Goal: Check status: Check status

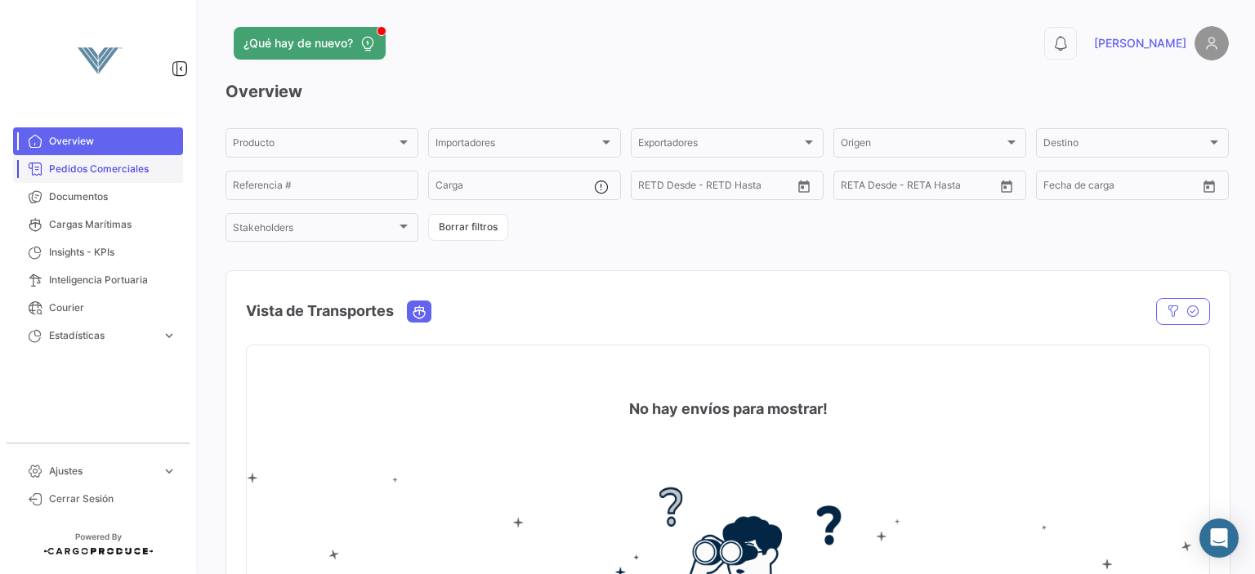
click at [72, 162] on span "Pedidos Comerciales" at bounding box center [112, 169] width 127 height 15
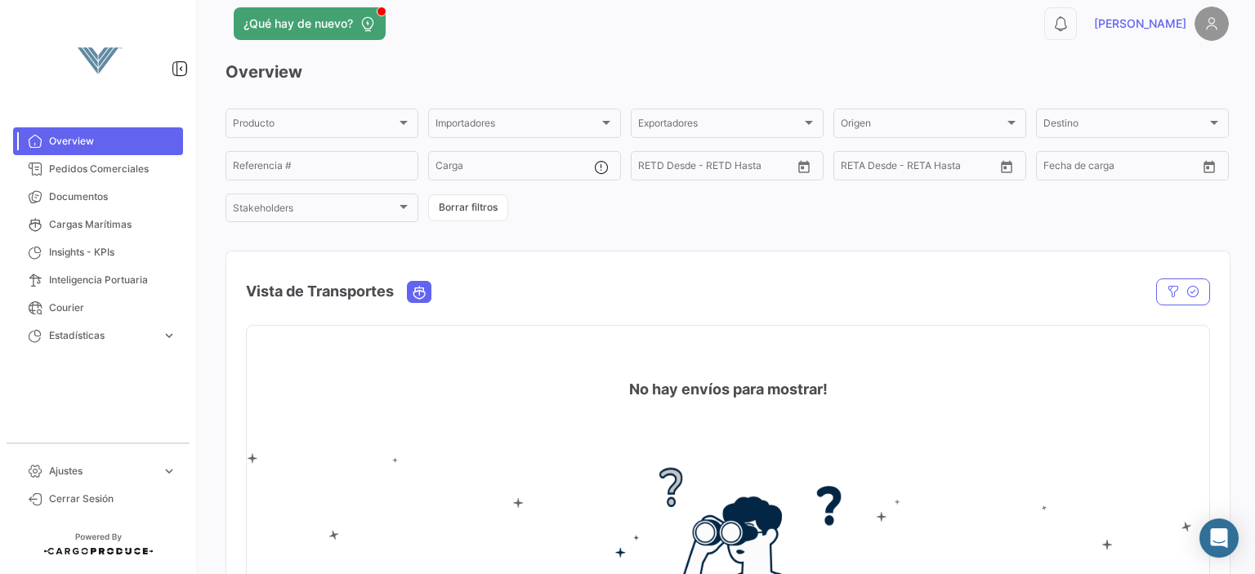
scroll to position [17, 0]
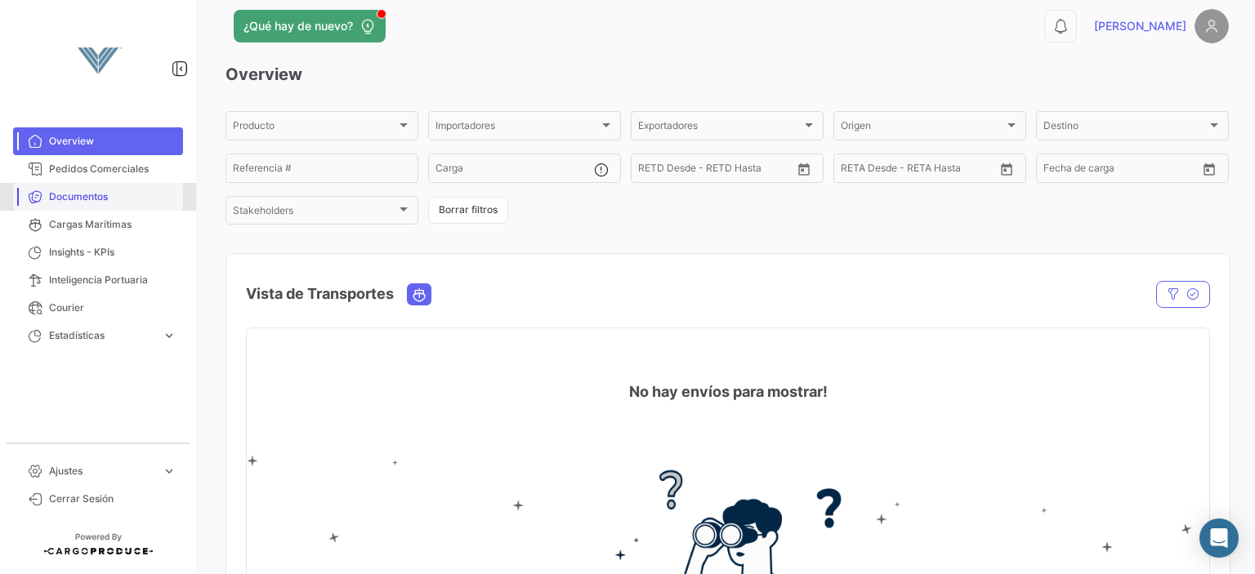
click at [122, 184] on link "Documentos" at bounding box center [98, 197] width 170 height 28
click at [91, 166] on span "Pedidos Comerciales" at bounding box center [112, 169] width 127 height 15
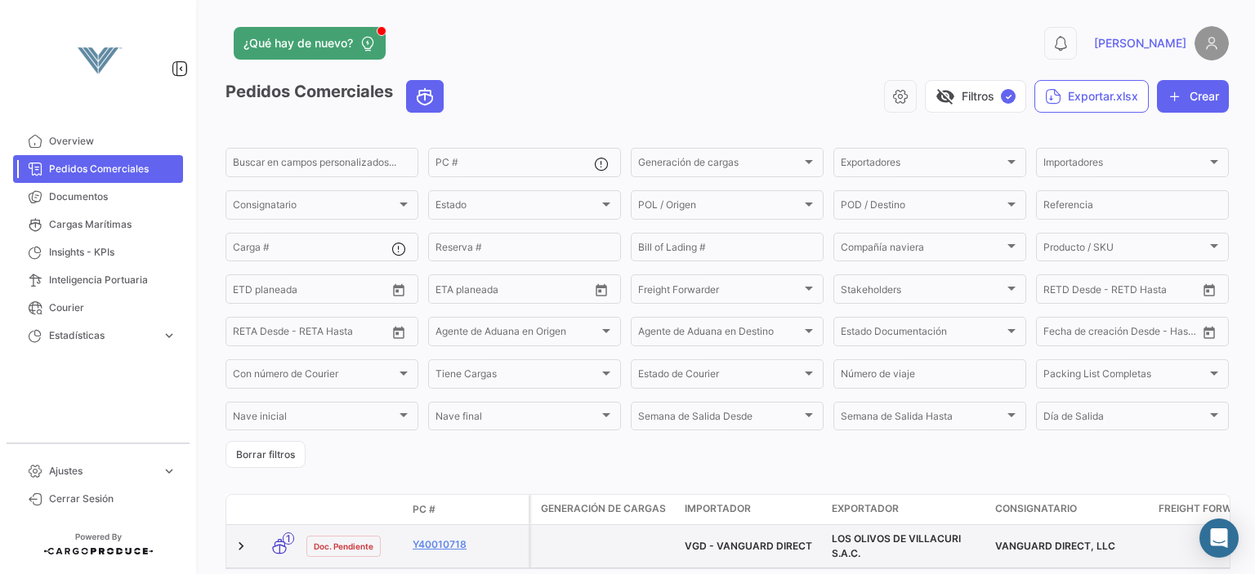
scroll to position [82, 0]
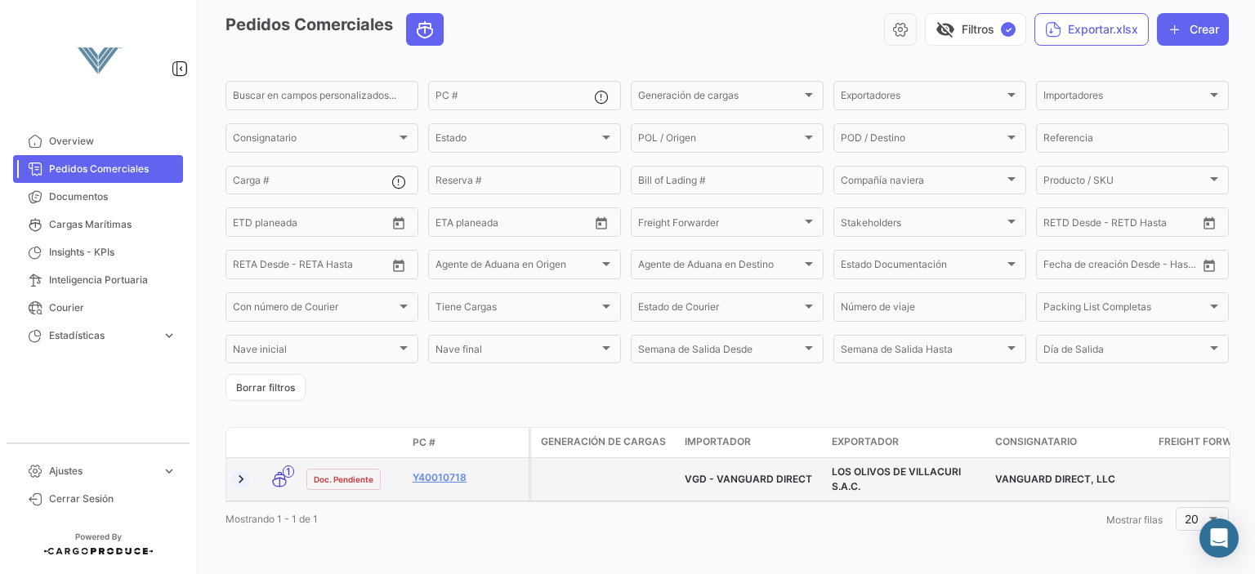
click at [241, 471] on link at bounding box center [241, 479] width 16 height 16
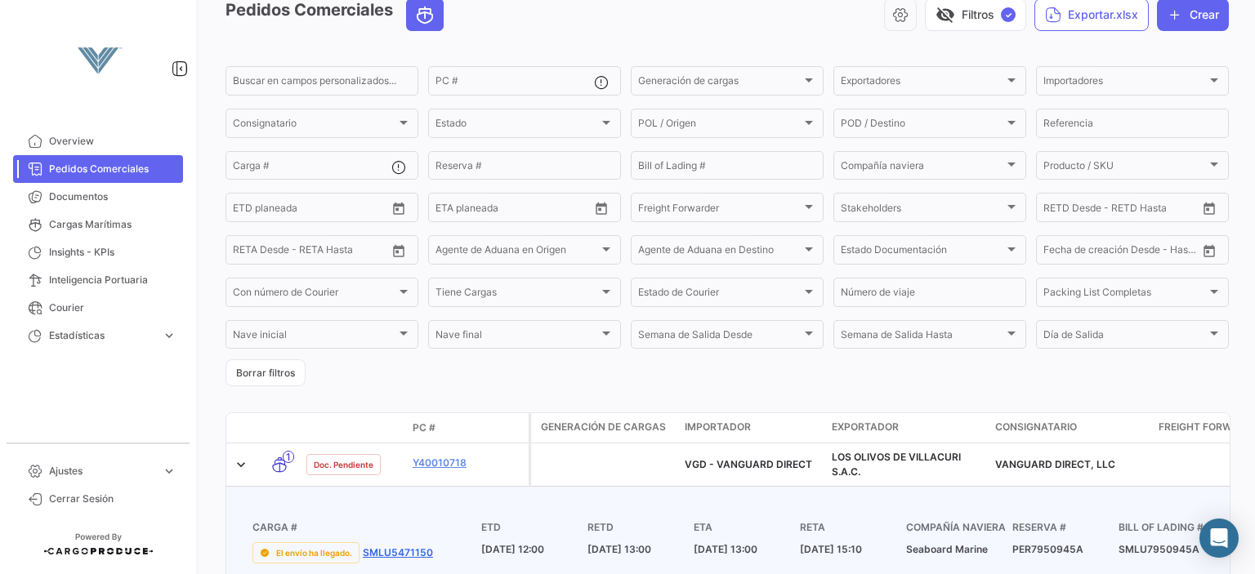
click at [397, 560] on link "SMLU5471150" at bounding box center [398, 553] width 70 height 15
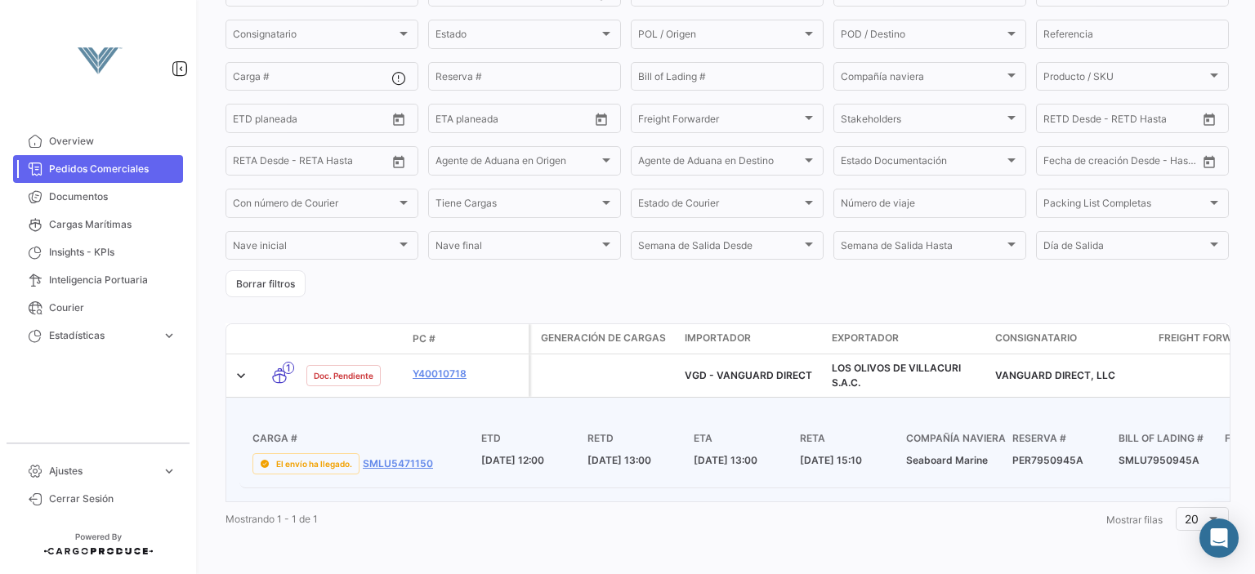
click at [1254, 327] on div "¿Qué hay de nuevo? 0 [PERSON_NAME] Pedidos Comerciales visibility_off Filtros ✓…" at bounding box center [726, 287] width 1055 height 574
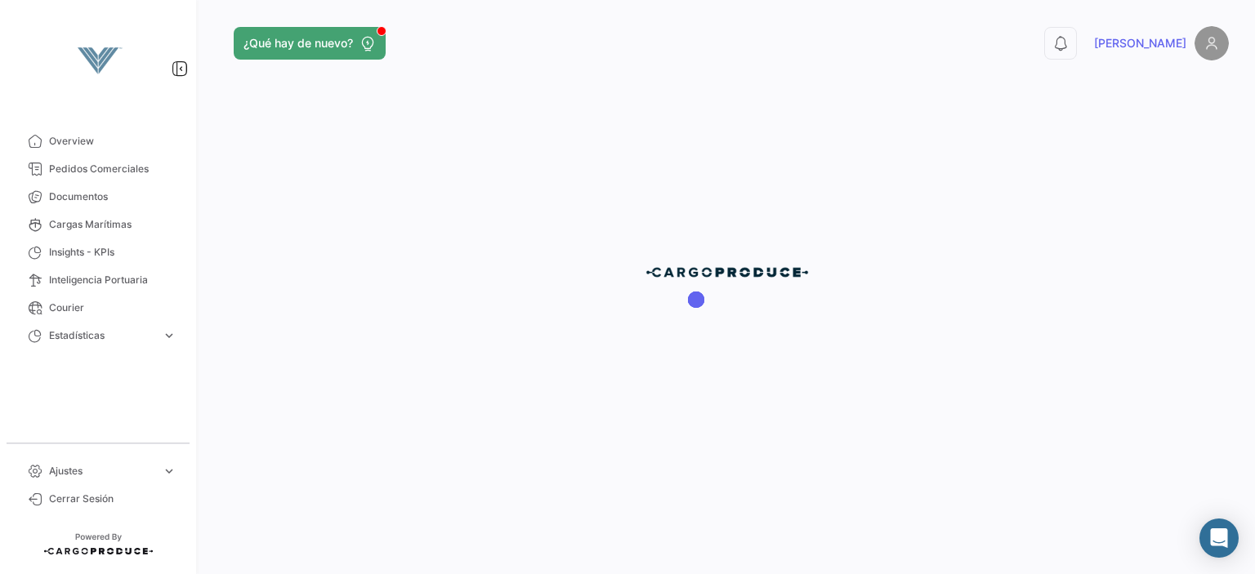
click at [417, 353] on div at bounding box center [726, 287] width 1055 height 574
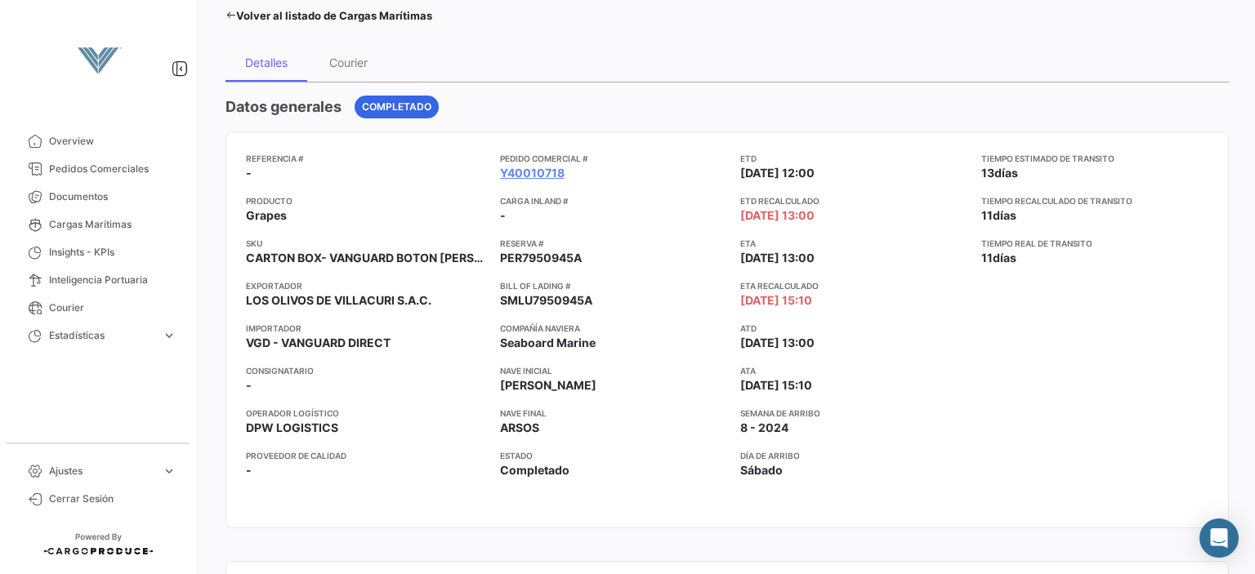
scroll to position [100, 0]
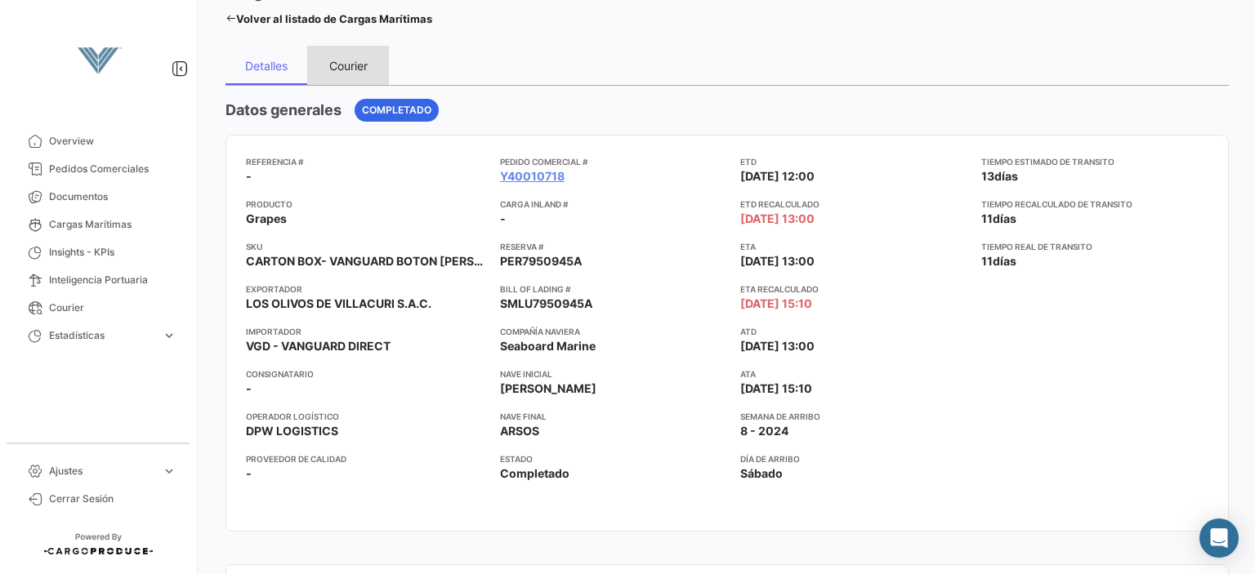
click at [346, 78] on div "Courier" at bounding box center [348, 65] width 82 height 39
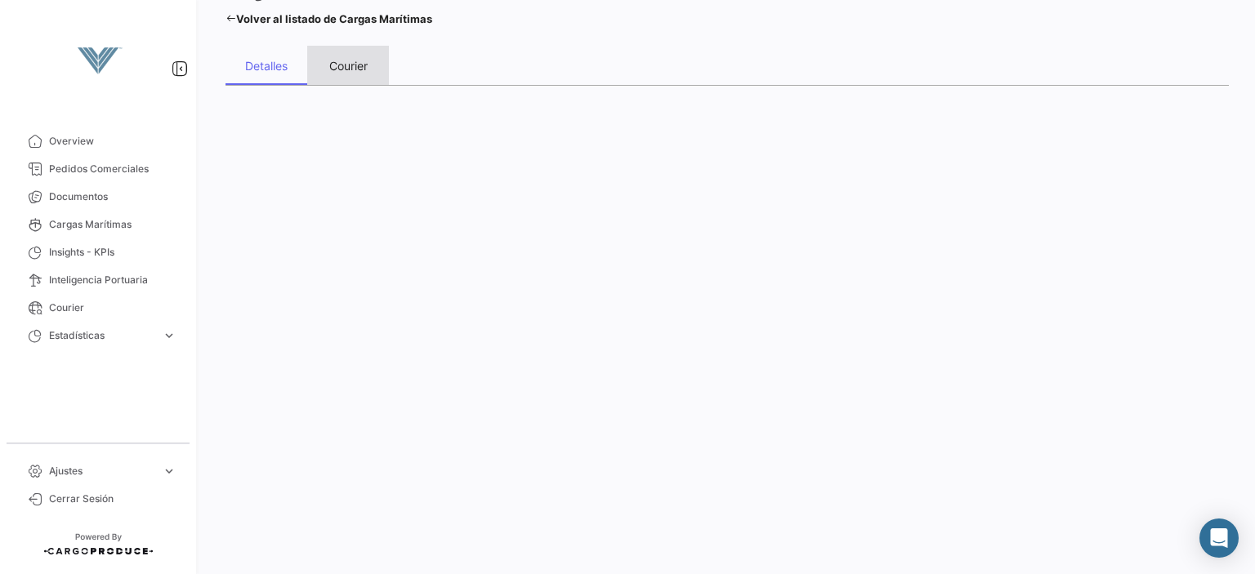
scroll to position [0, 0]
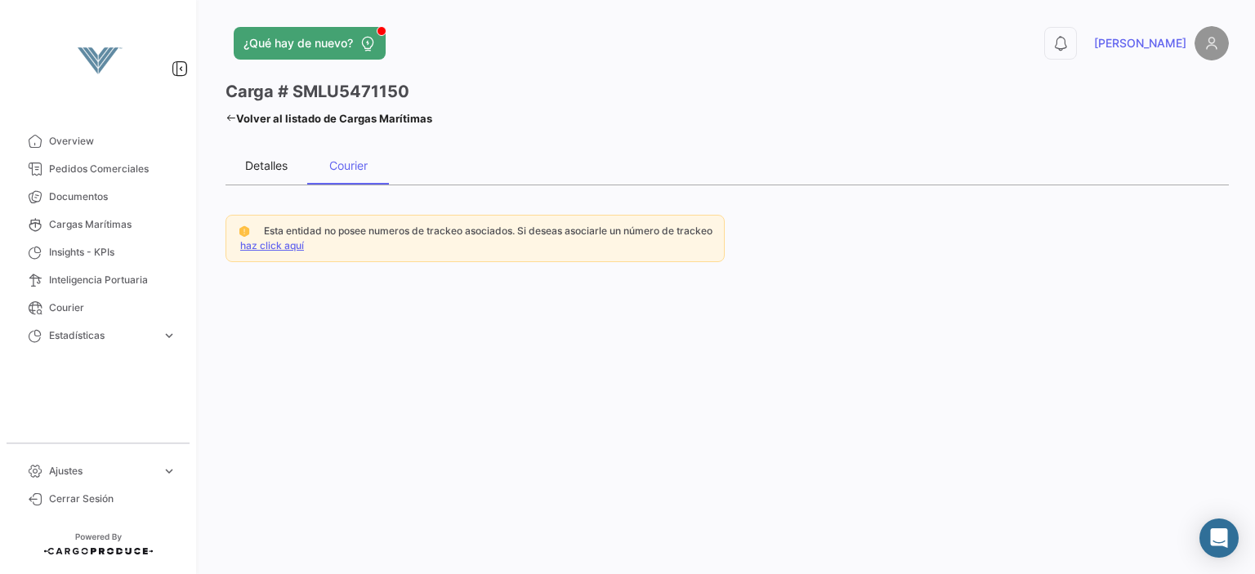
click at [250, 178] on div "Detalles" at bounding box center [266, 164] width 82 height 39
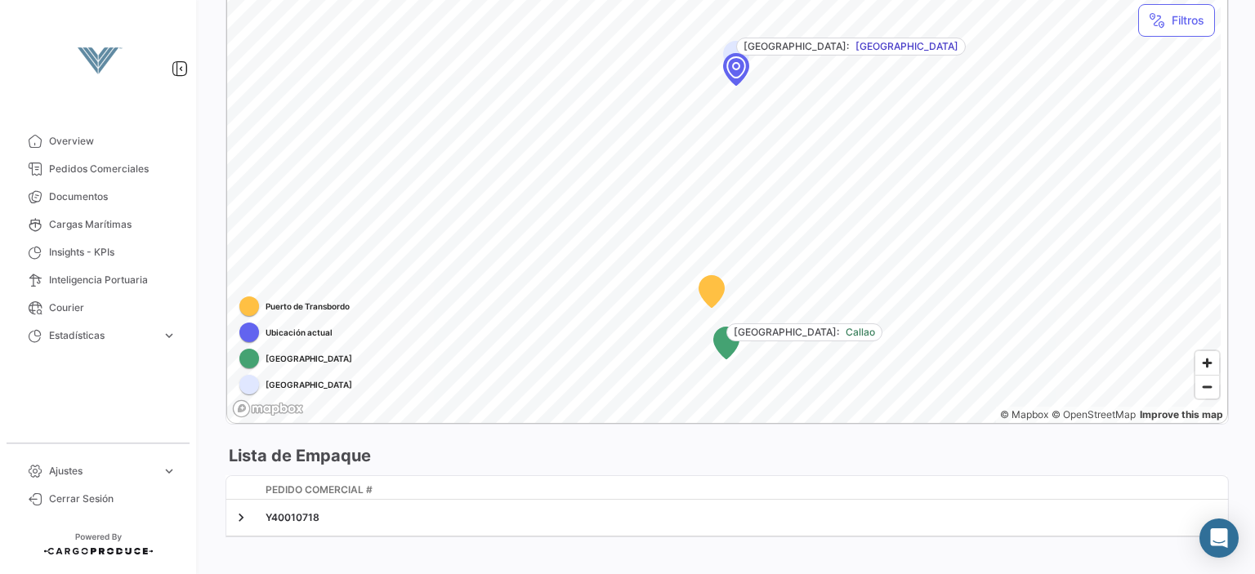
scroll to position [957, 0]
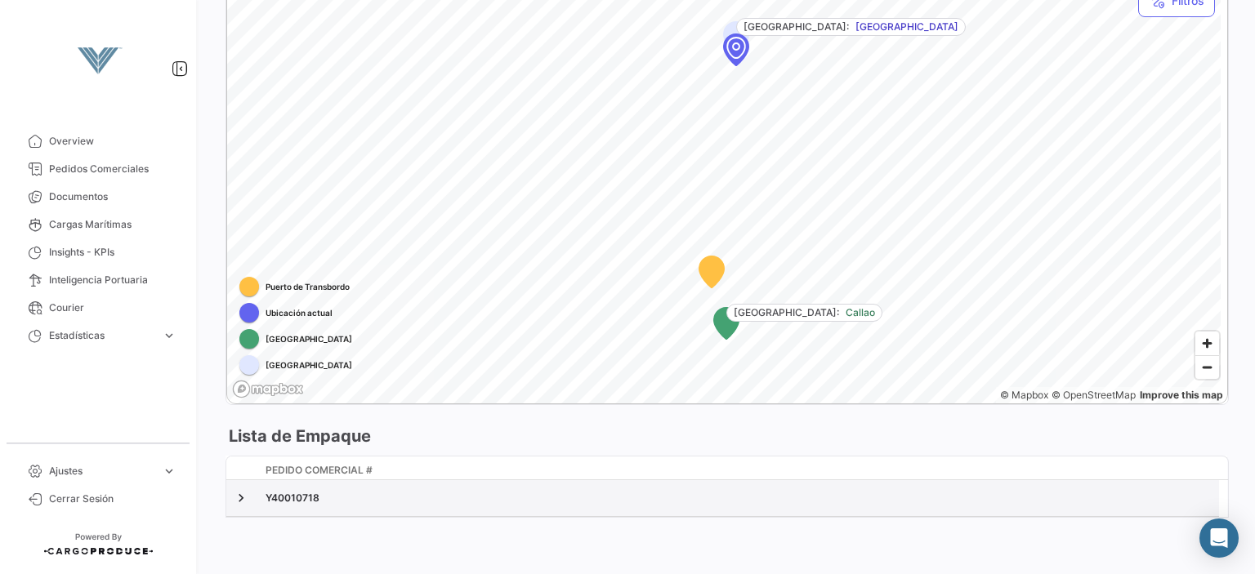
click at [261, 508] on datatable-body-cell "Y40010718" at bounding box center [739, 498] width 960 height 36
click at [239, 499] on link at bounding box center [241, 498] width 16 height 16
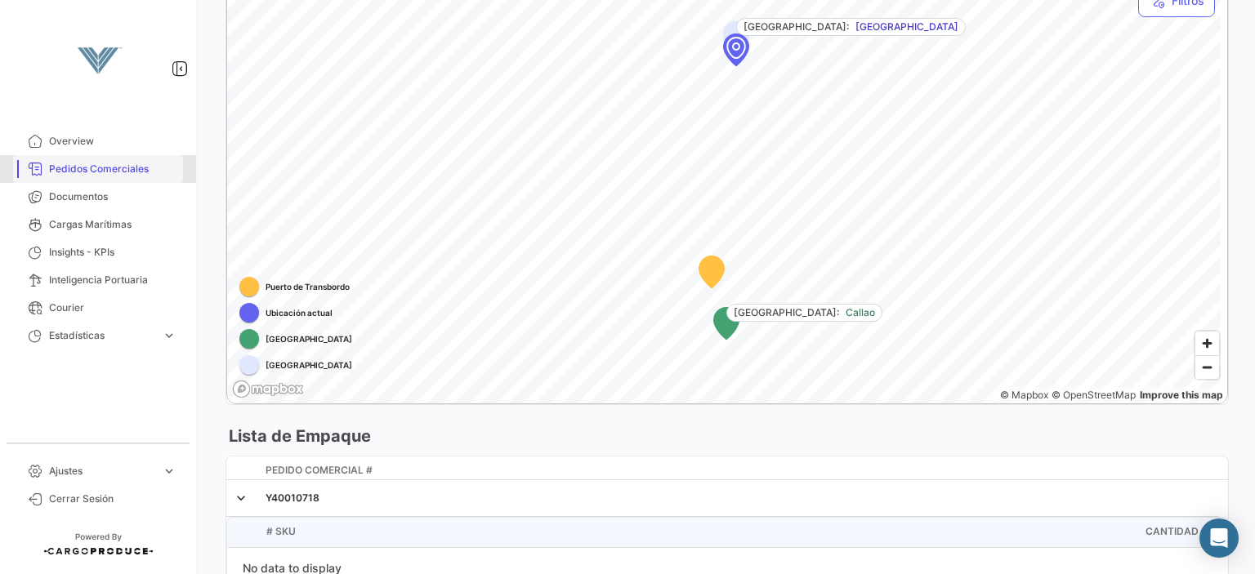
click at [93, 176] on span "Pedidos Comerciales" at bounding box center [112, 169] width 127 height 15
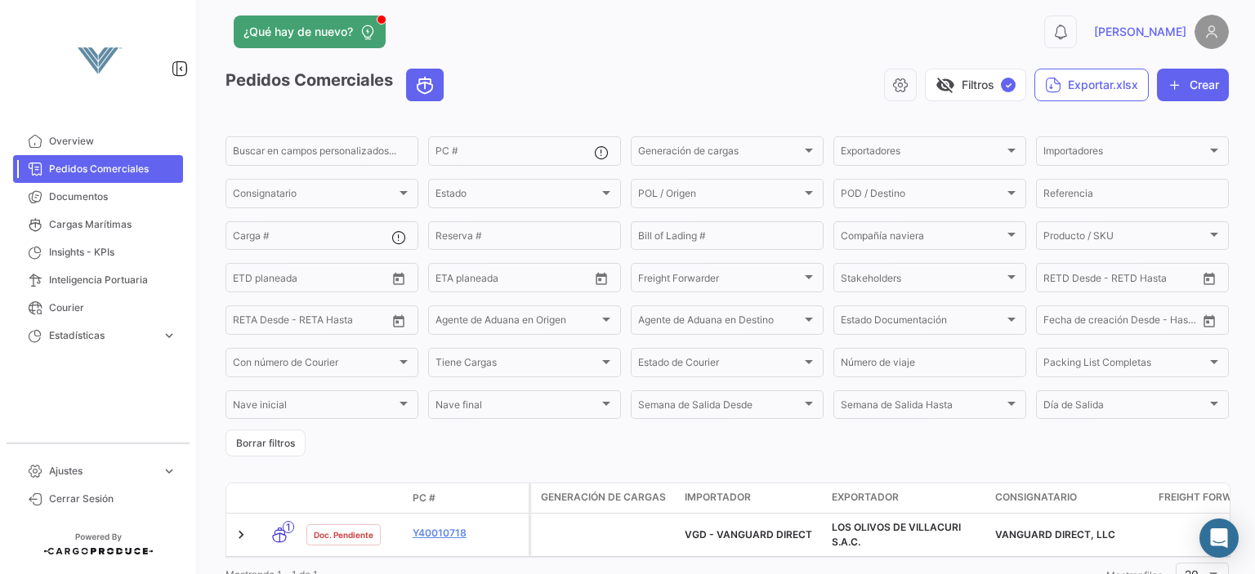
scroll to position [34, 0]
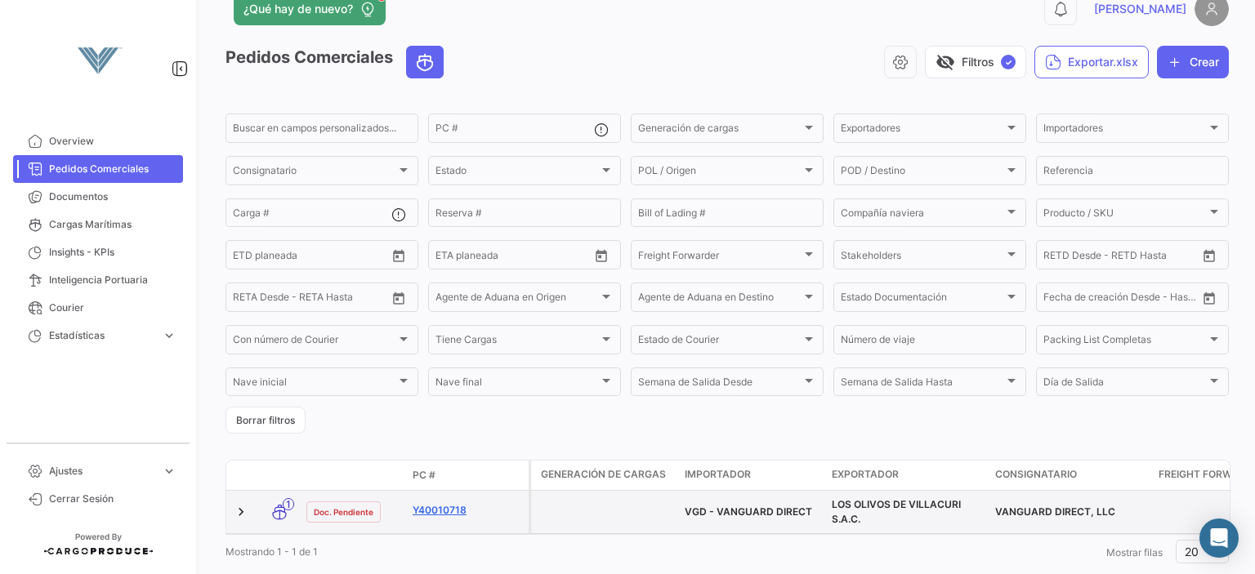
click at [441, 515] on link "Y40010718" at bounding box center [467, 510] width 109 height 15
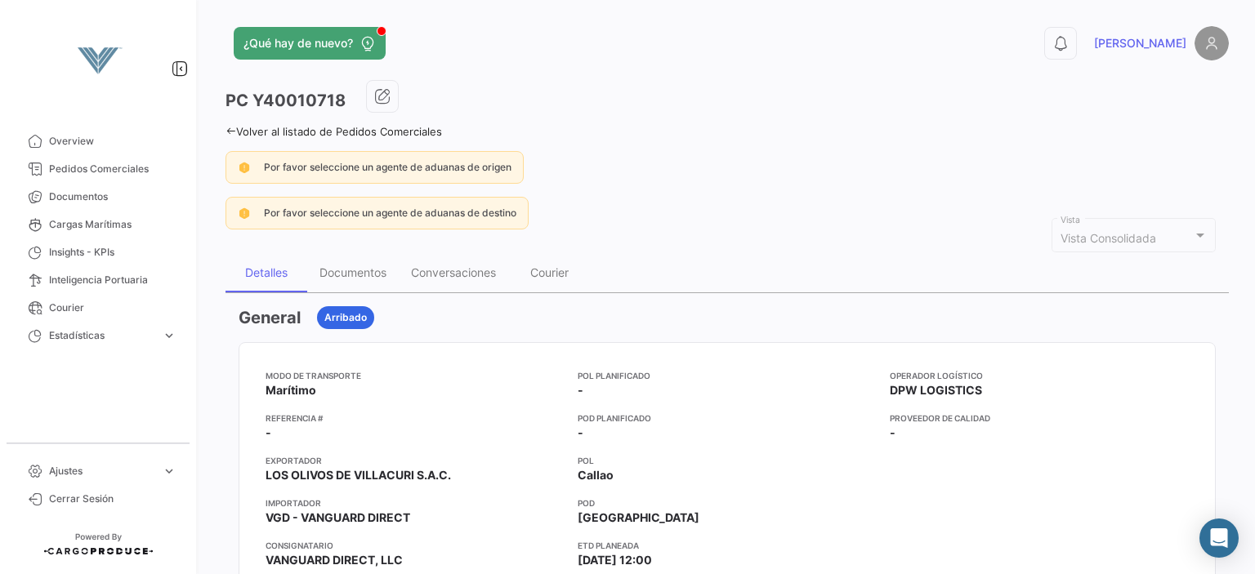
click at [708, 209] on div "Por favor seleccione un agente de aduanas de destino" at bounding box center [726, 213] width 1003 height 33
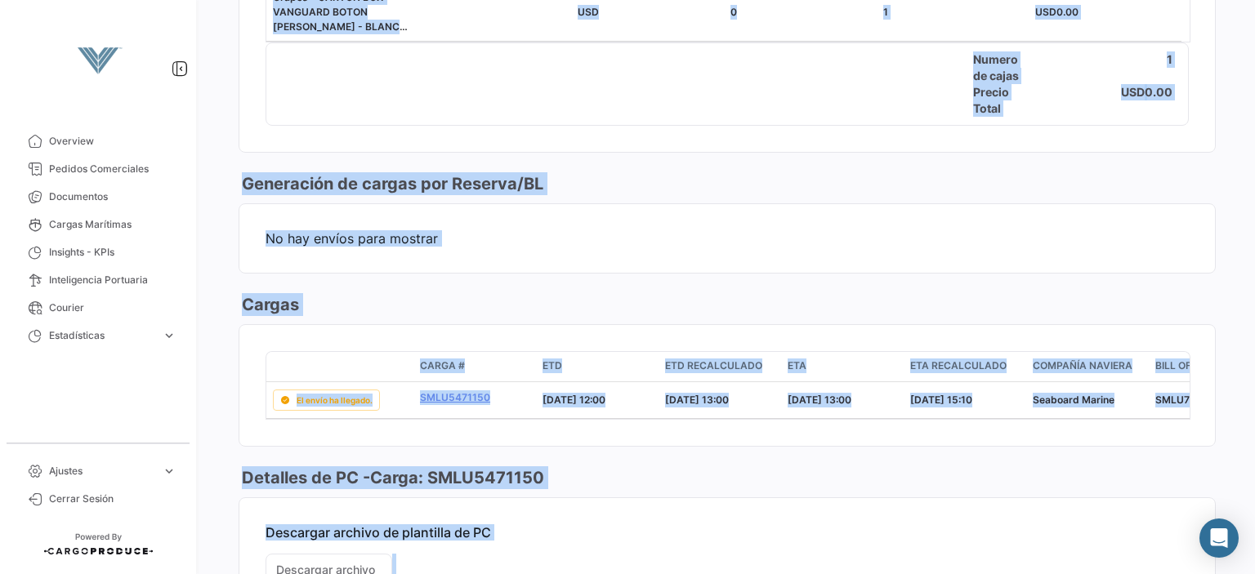
scroll to position [1301, 0]
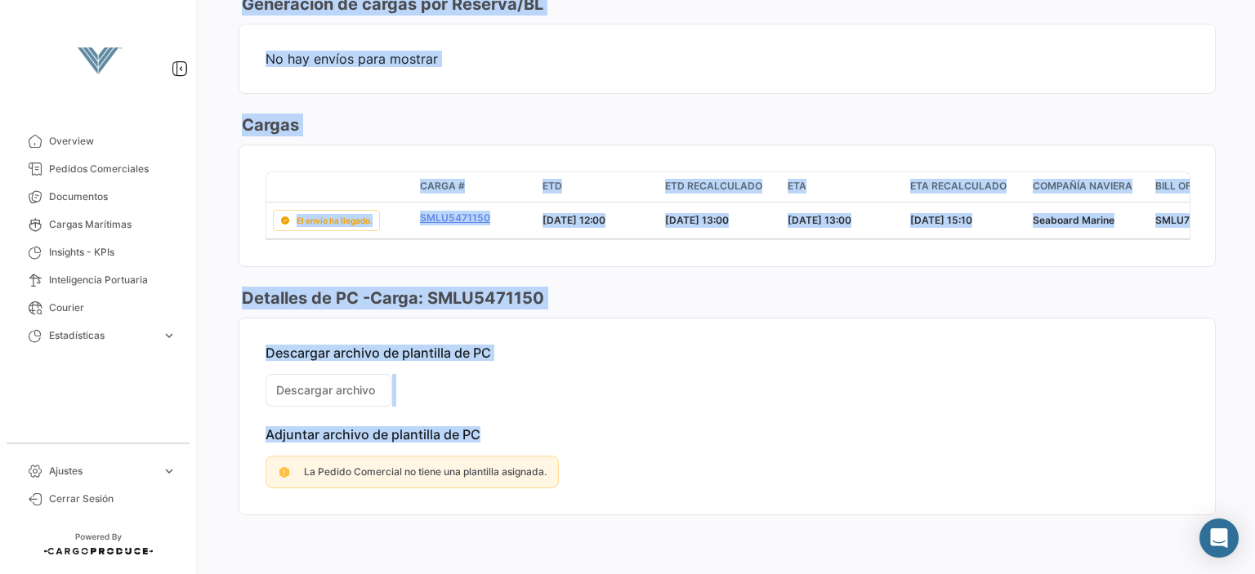
drag, startPoint x: 464, startPoint y: 391, endPoint x: 180, endPoint y: 587, distance: 345.3
click at [180, 573] on html "Overview Pedidos Comerciales Documentos Cargas Marítimas Insights - KPIs Inteli…" at bounding box center [627, 287] width 1255 height 574
click at [672, 74] on mat-card-content "No hay envíos para mostrar" at bounding box center [726, 59] width 975 height 69
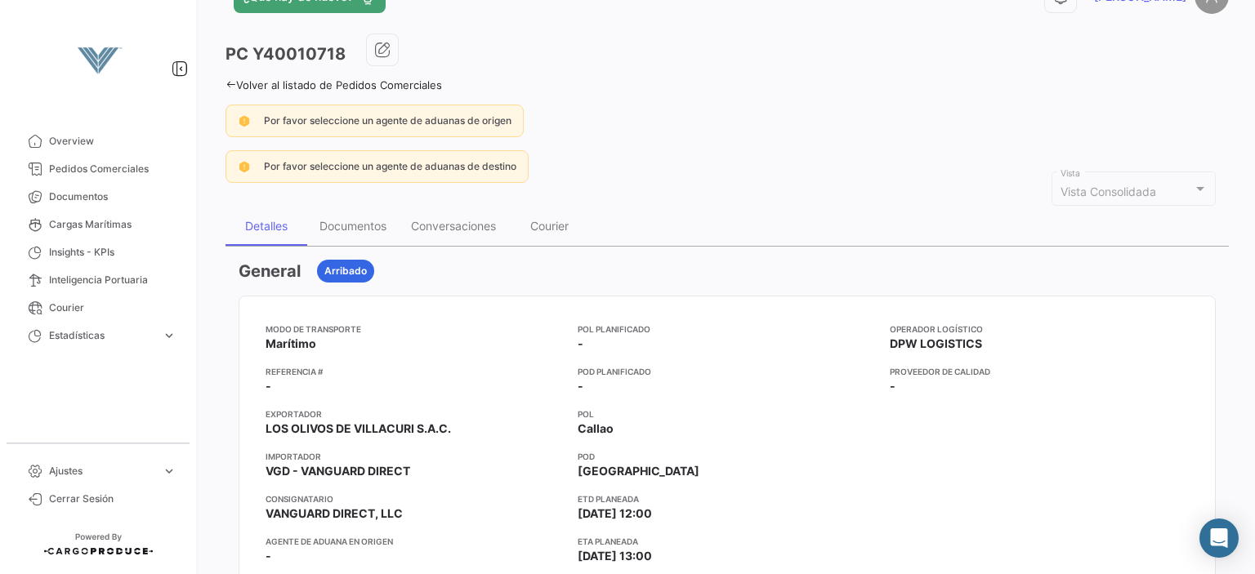
scroll to position [58, 0]
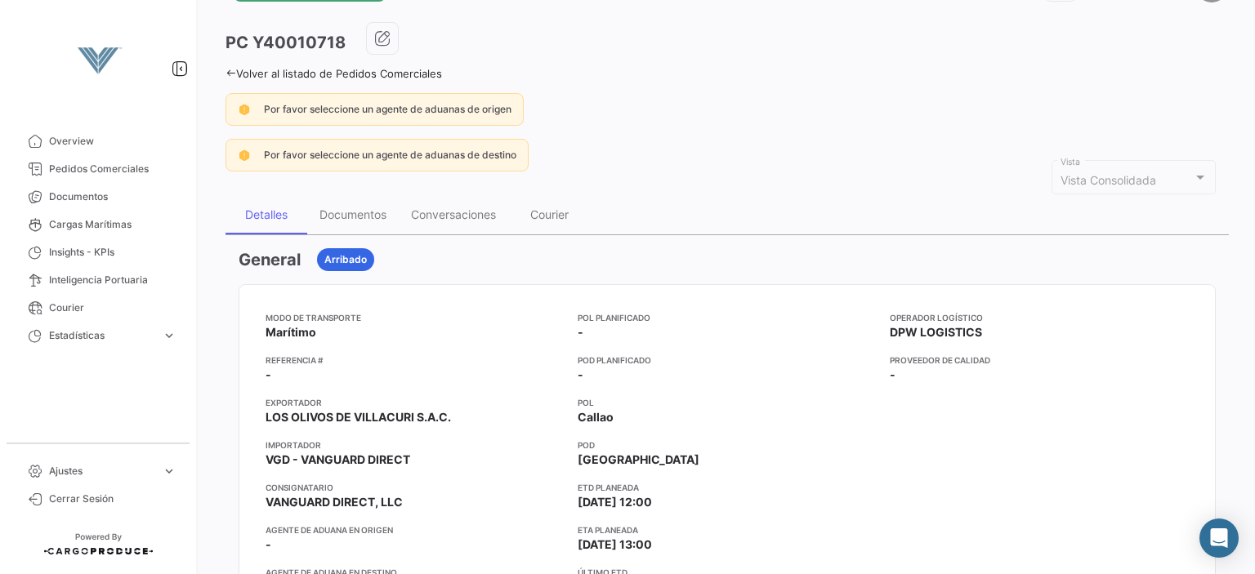
click at [288, 38] on h3 "PC Y40010718" at bounding box center [285, 42] width 120 height 23
copy h3 "Y40010718"
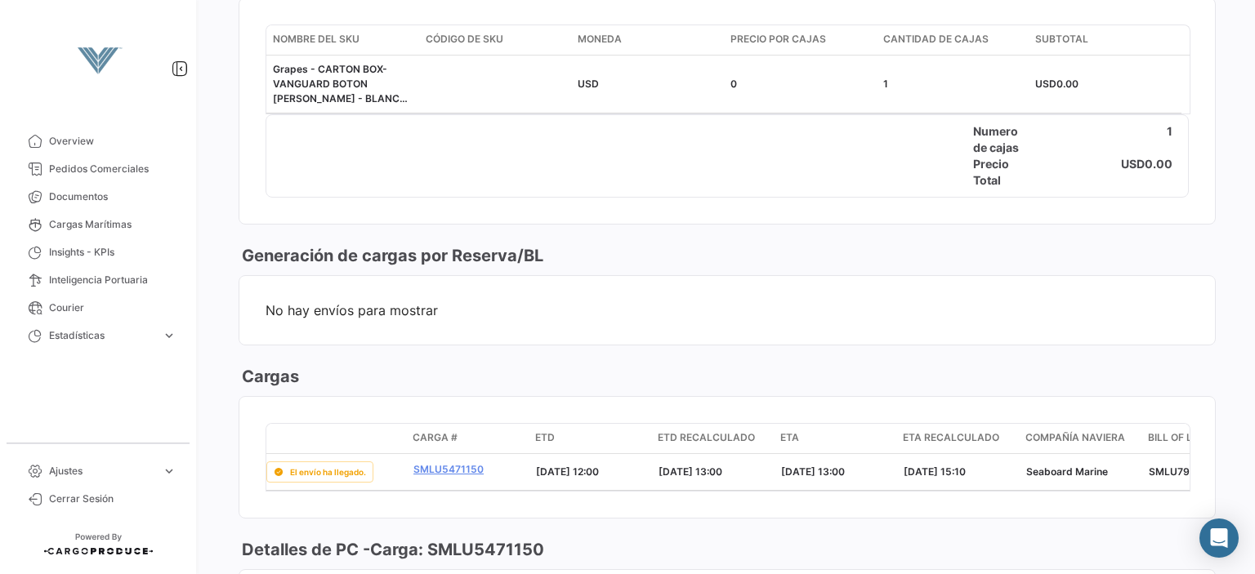
scroll to position [0, 6]
